Goal: Navigation & Orientation: Find specific page/section

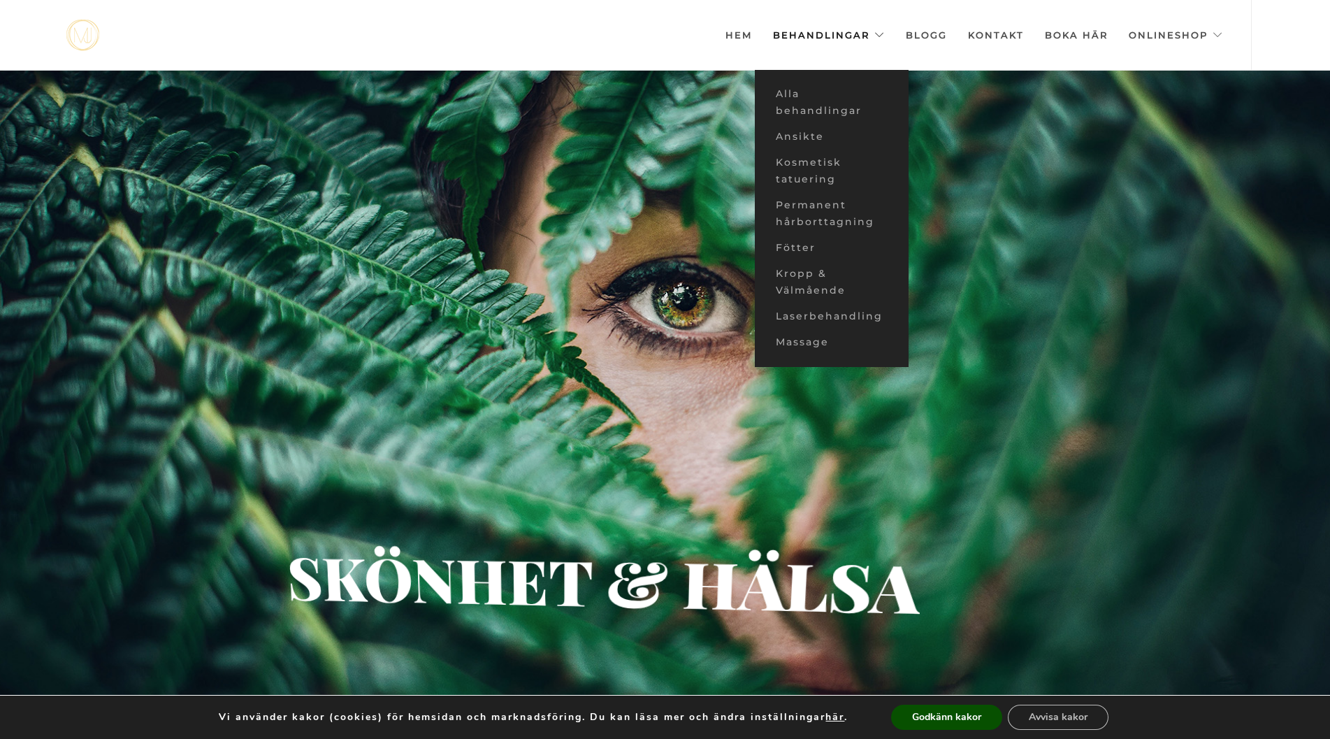
click at [823, 29] on link "Behandlingar" at bounding box center [829, 35] width 112 height 70
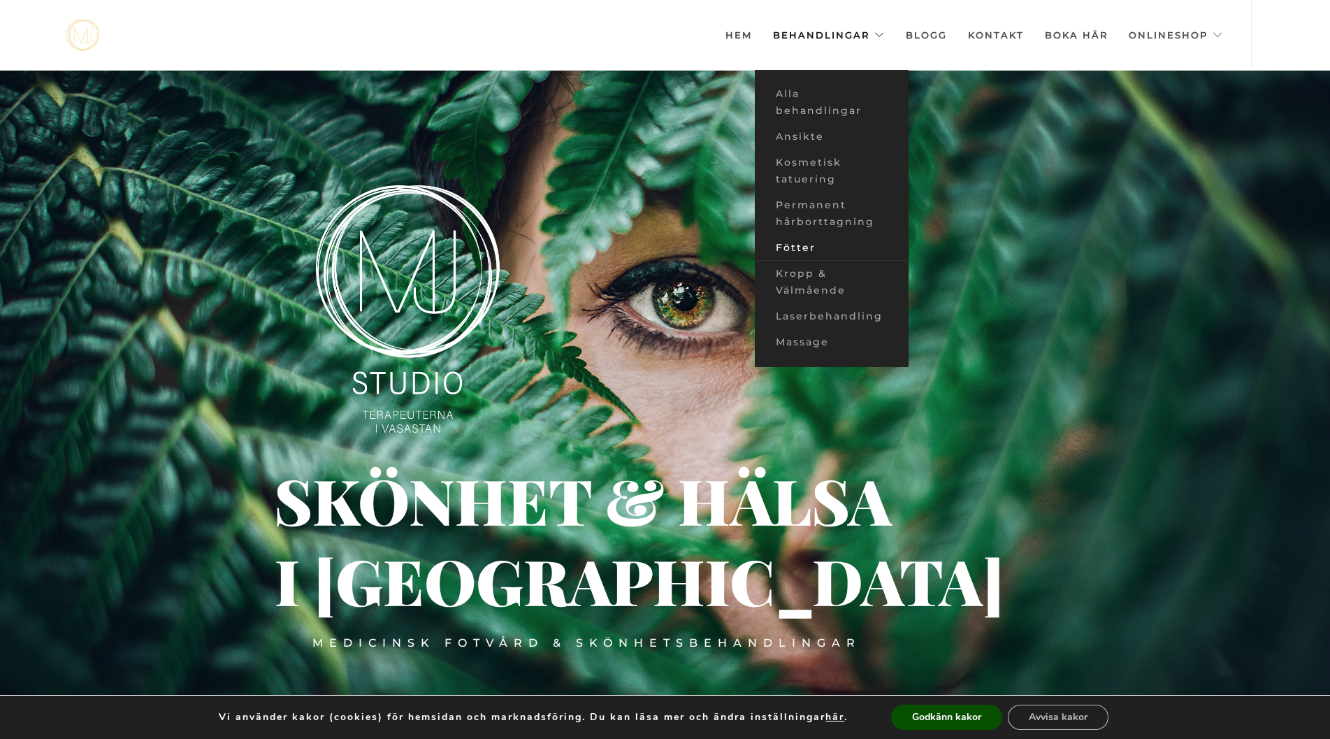
click at [791, 246] on link "Fötter" at bounding box center [832, 248] width 154 height 26
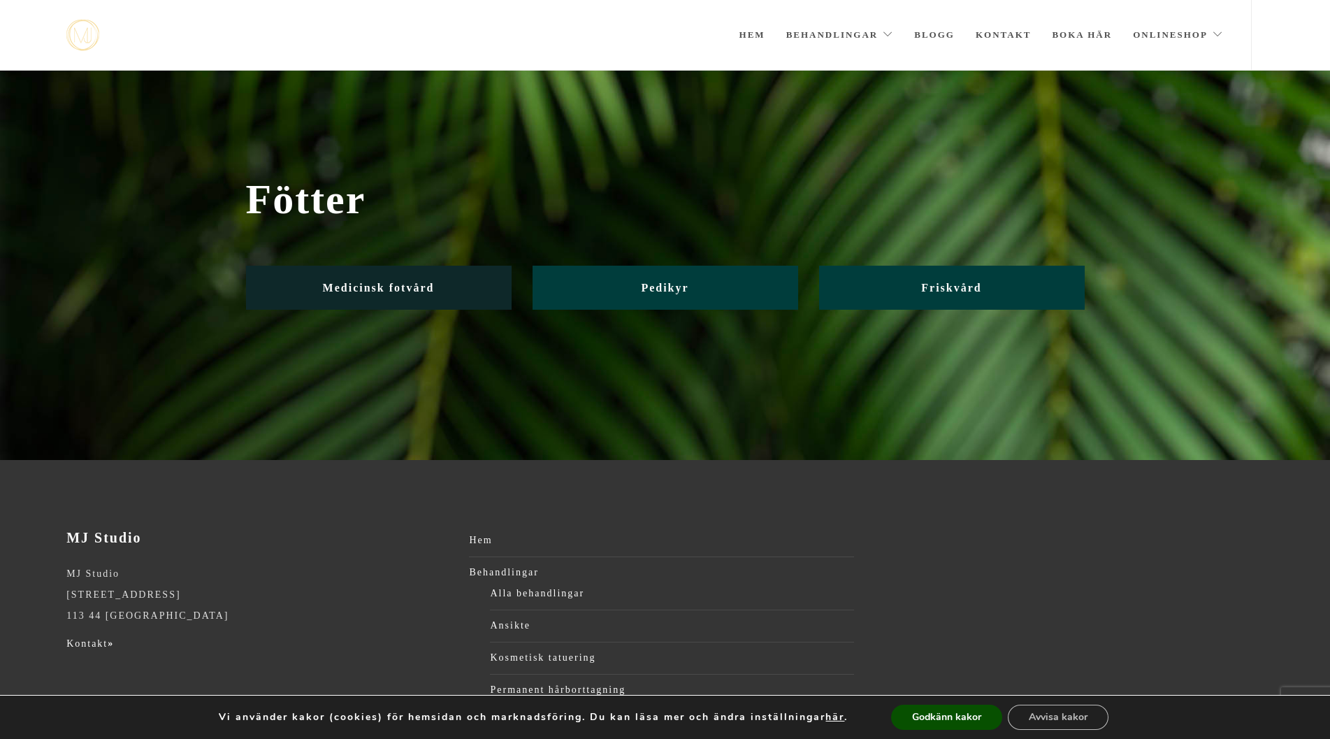
click at [372, 292] on span "Medicinsk fotvård" at bounding box center [379, 288] width 112 height 12
